Goal: Task Accomplishment & Management: Manage account settings

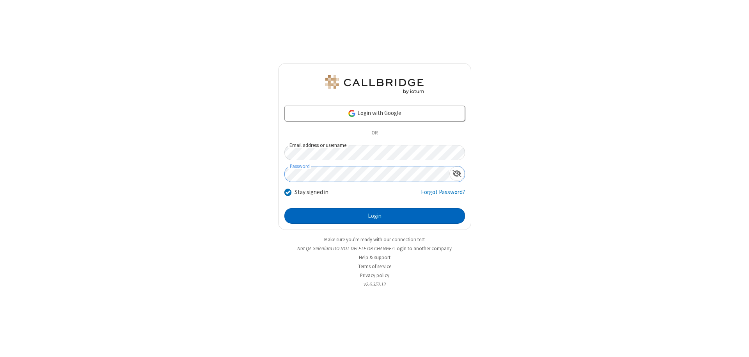
click at [375, 216] on button "Login" at bounding box center [374, 216] width 181 height 16
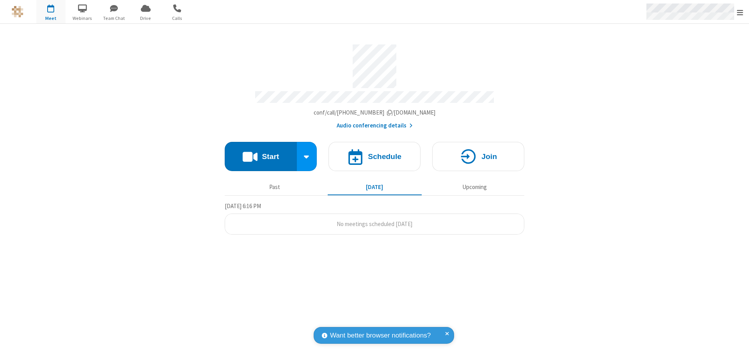
click at [740, 12] on span "Open menu" at bounding box center [740, 13] width 6 height 8
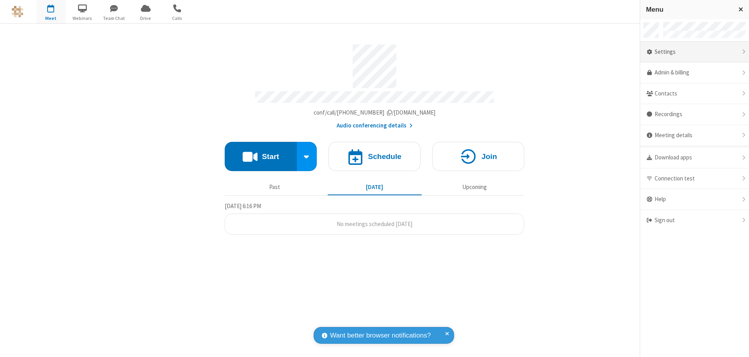
click at [694, 52] on div "Settings" at bounding box center [694, 52] width 109 height 21
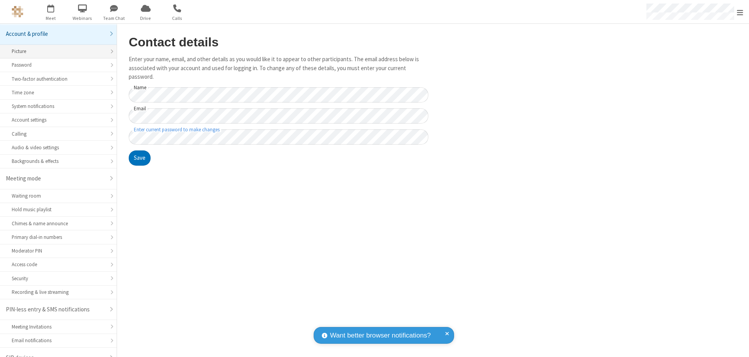
click at [55, 48] on div "Picture" at bounding box center [58, 51] width 93 height 7
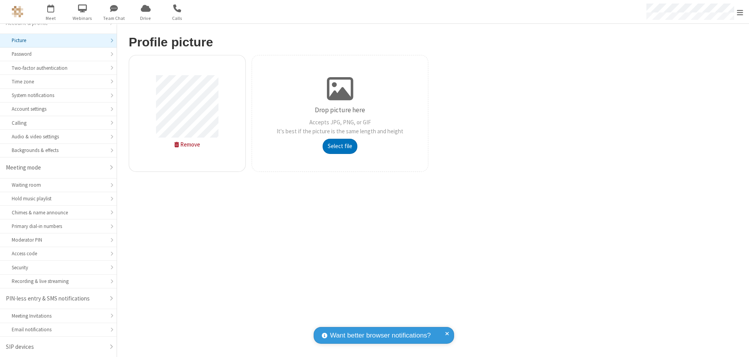
type input "C:\fakepath\avatar_image_test_2.jpg"
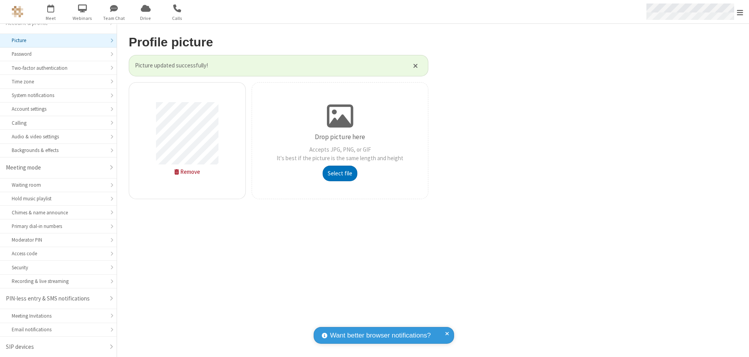
click at [740, 12] on span "Open menu" at bounding box center [740, 13] width 6 height 8
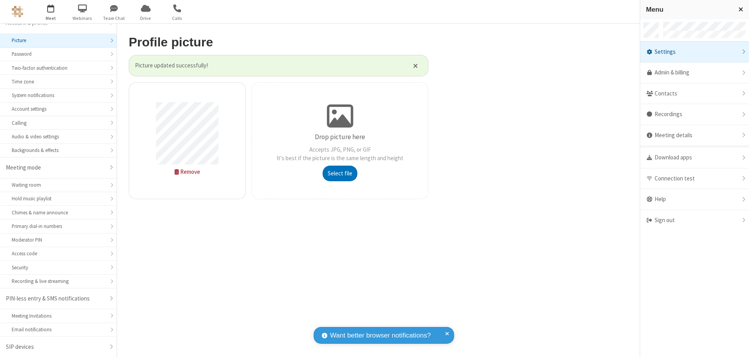
click at [51, 12] on span "button" at bounding box center [50, 8] width 29 height 13
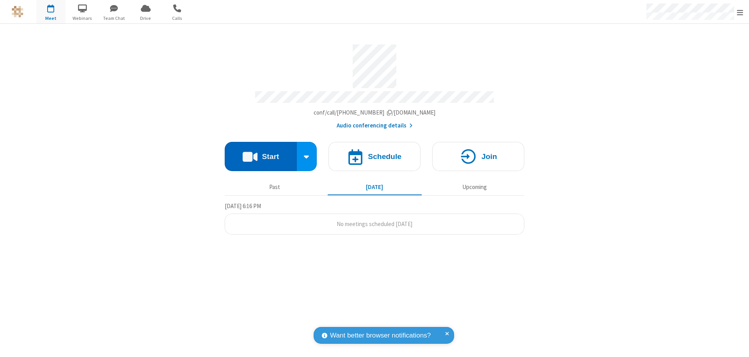
click at [261, 153] on button "Start" at bounding box center [261, 156] width 72 height 29
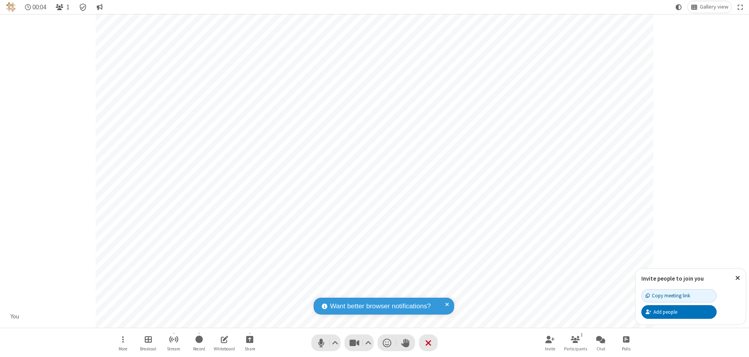
click at [60, 7] on span "Open participant list" at bounding box center [59, 7] width 7 height 7
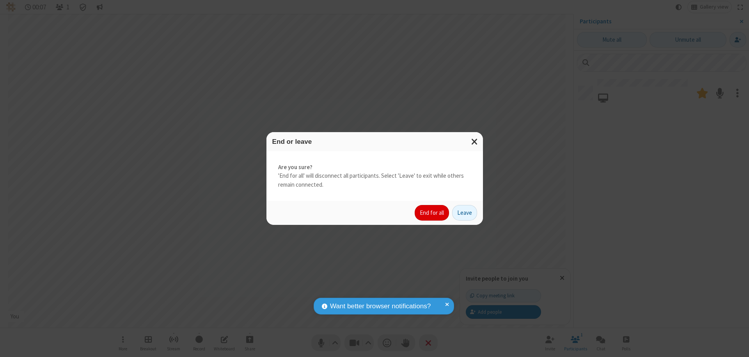
click at [432, 213] on button "End for all" at bounding box center [432, 213] width 34 height 16
